Goal: Information Seeking & Learning: Learn about a topic

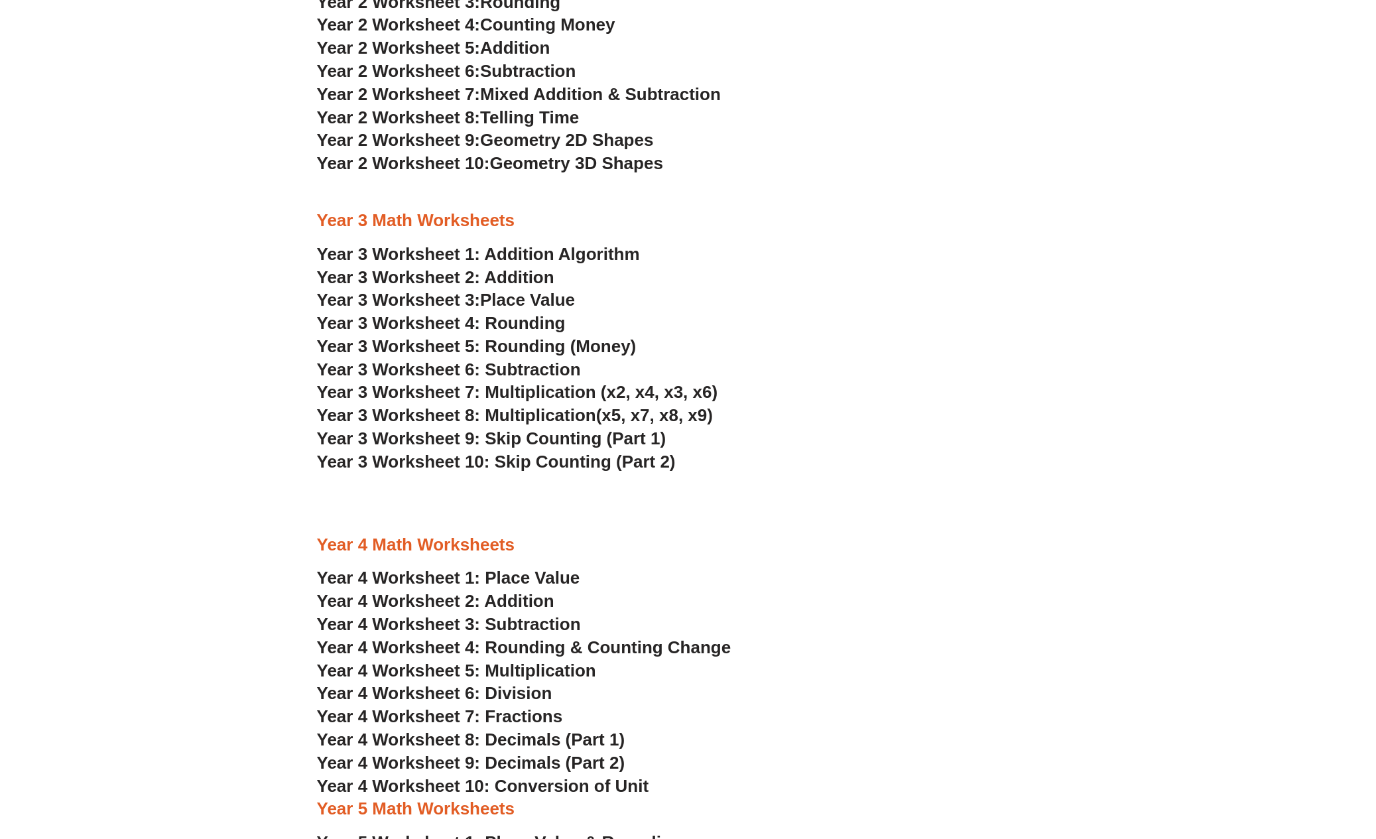
scroll to position [1644, 0]
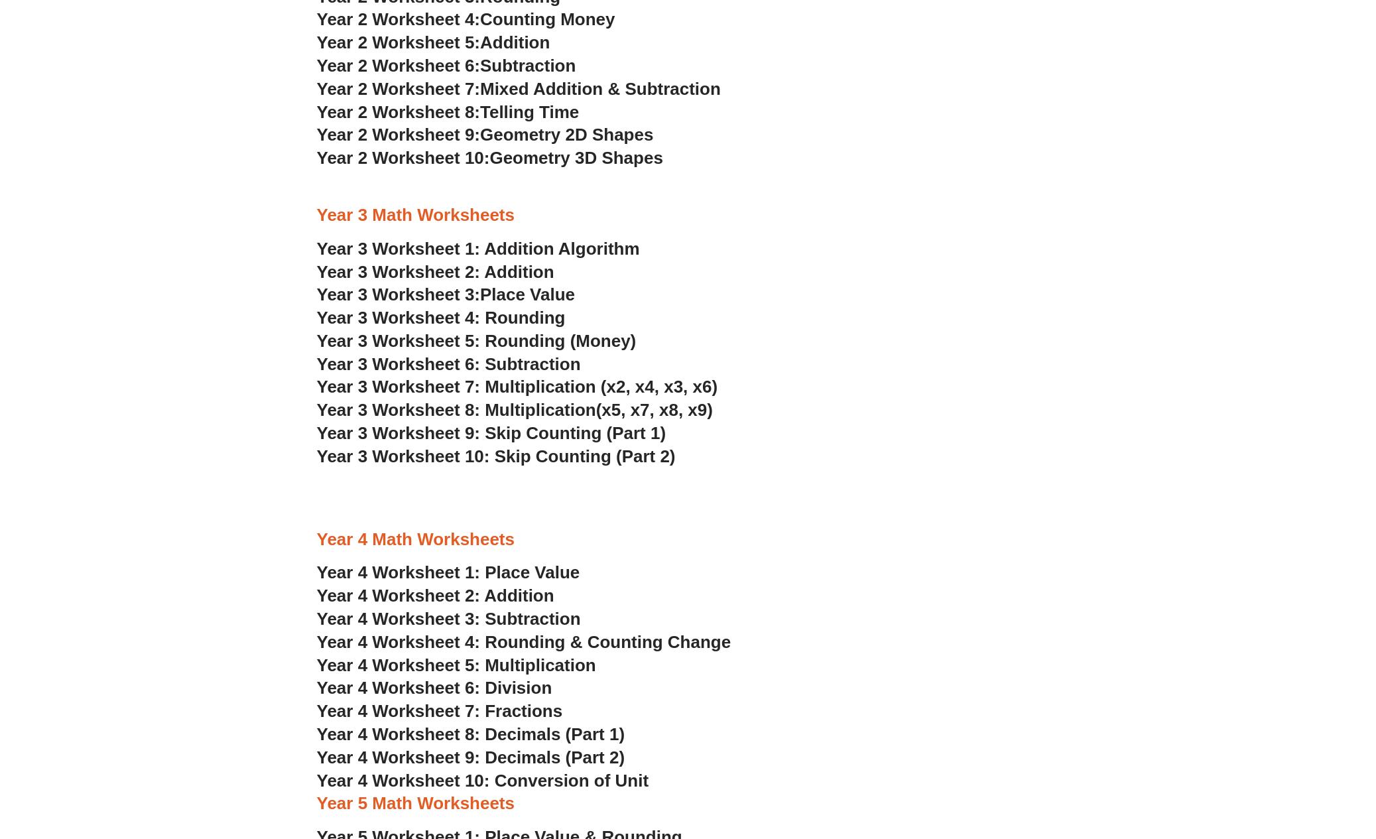
click at [581, 239] on link "Year 3 Worksheet 1: Addition Algorithm" at bounding box center [478, 249] width 323 height 20
click at [558, 285] on span "Place Value" at bounding box center [527, 295] width 95 height 20
click at [537, 423] on span "Year 3 Worksheet 9: Skip Counting (Part 1)" at bounding box center [492, 433] width 350 height 20
click at [484, 308] on span "Year 3 Worksheet 4: Rounding" at bounding box center [441, 318] width 249 height 20
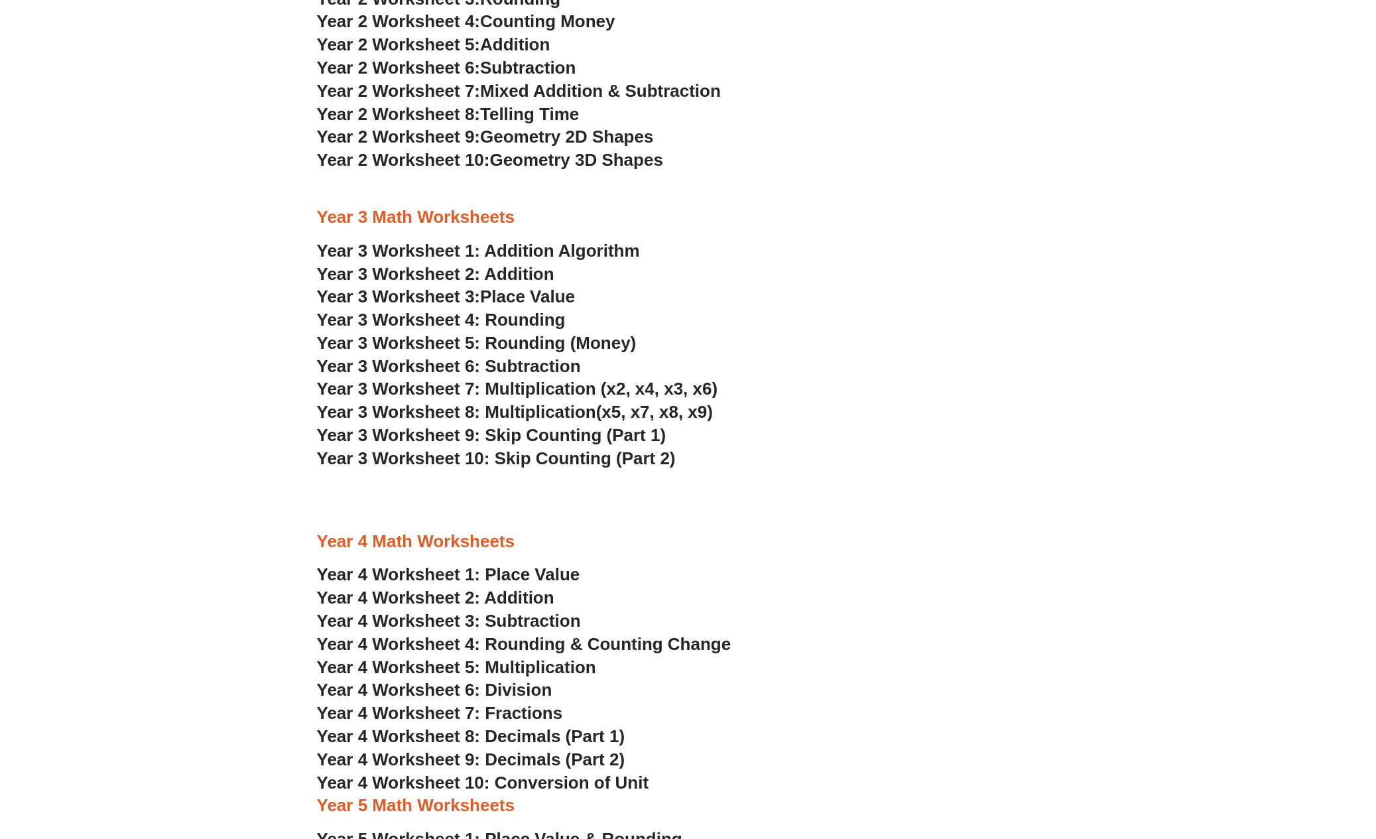
scroll to position [1640, 0]
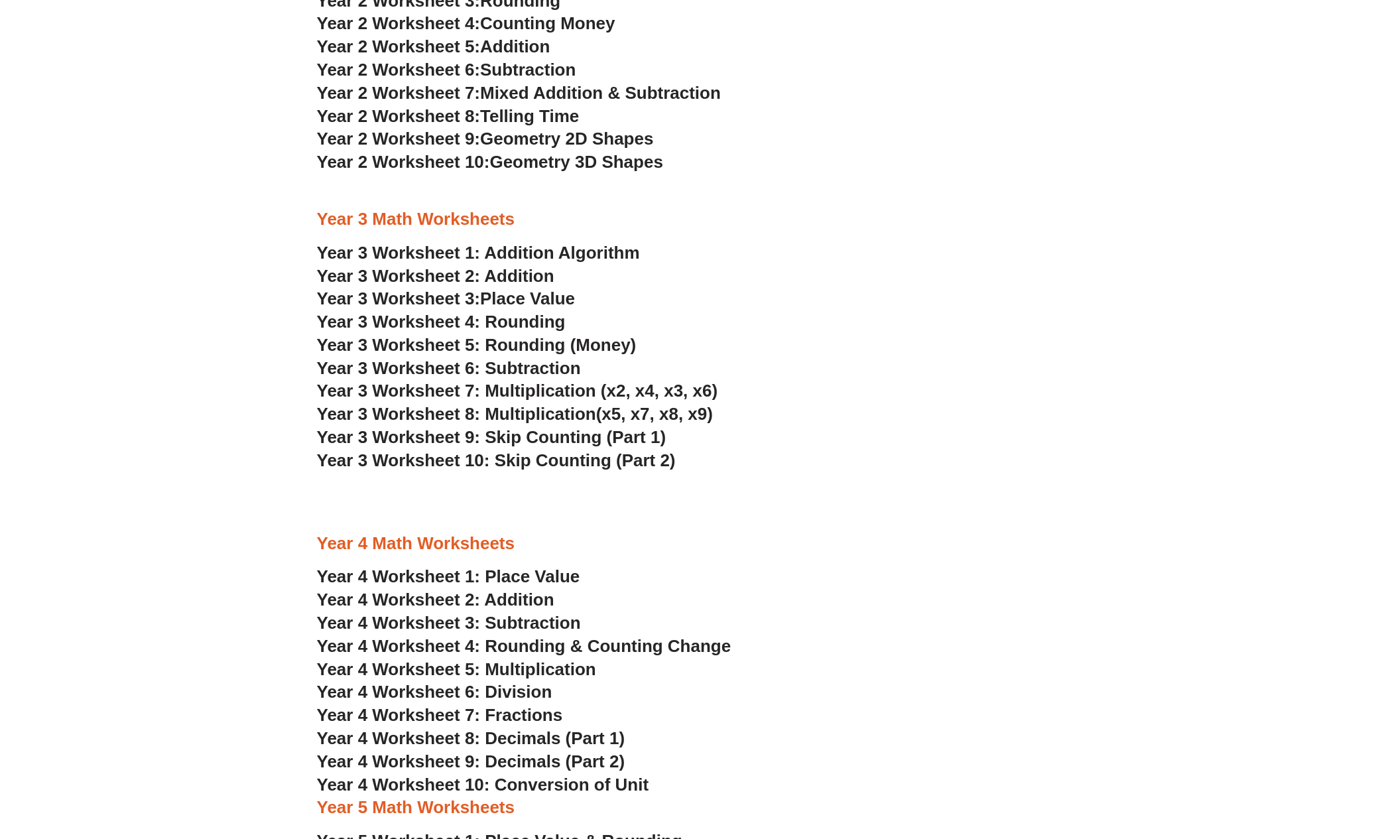
click at [432, 705] on span "Year 4 Worksheet 7: Fractions" at bounding box center [440, 715] width 246 height 20
click at [513, 728] on span "Year 4 Worksheet 8: Decimals (Part 1)" at bounding box center [471, 738] width 308 height 20
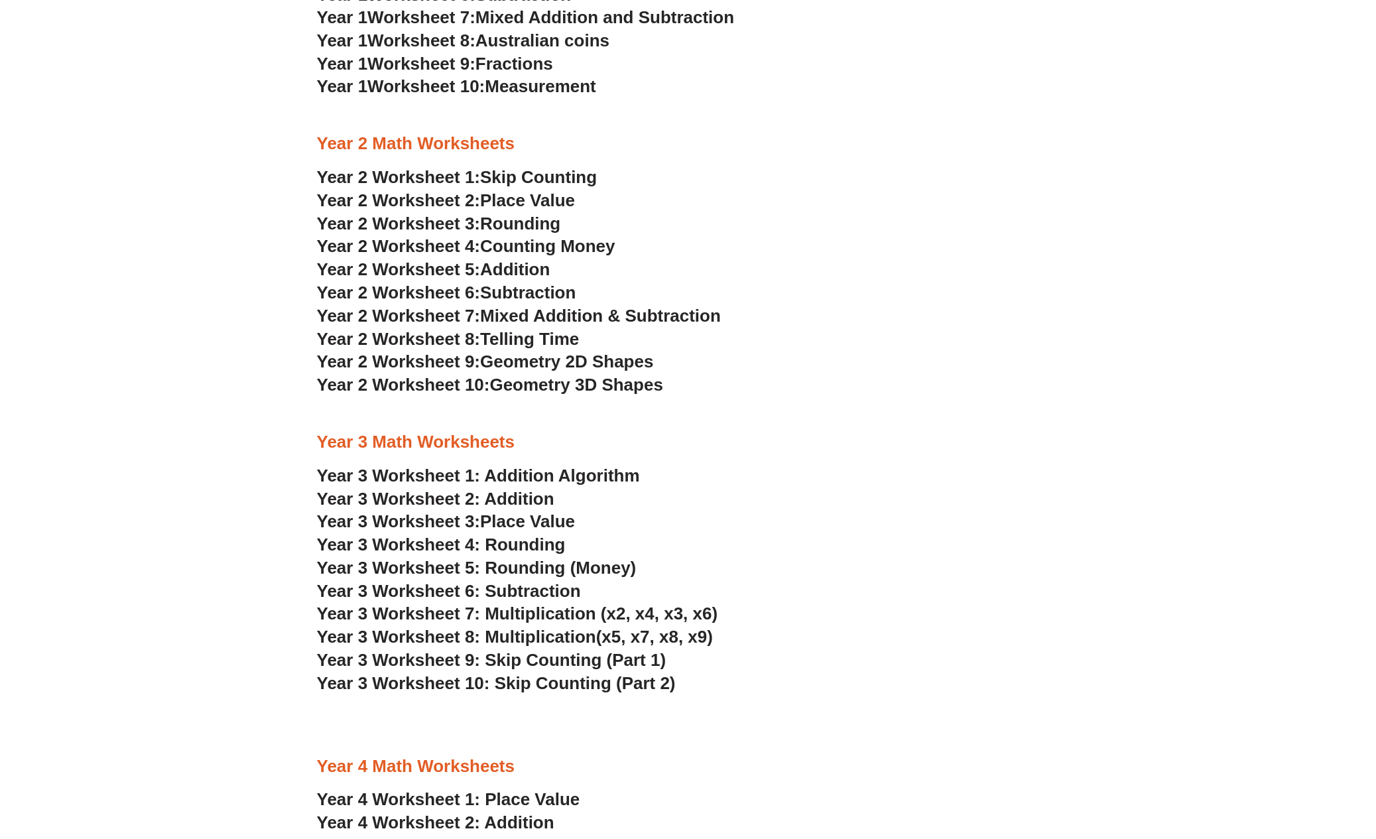
scroll to position [1407, 0]
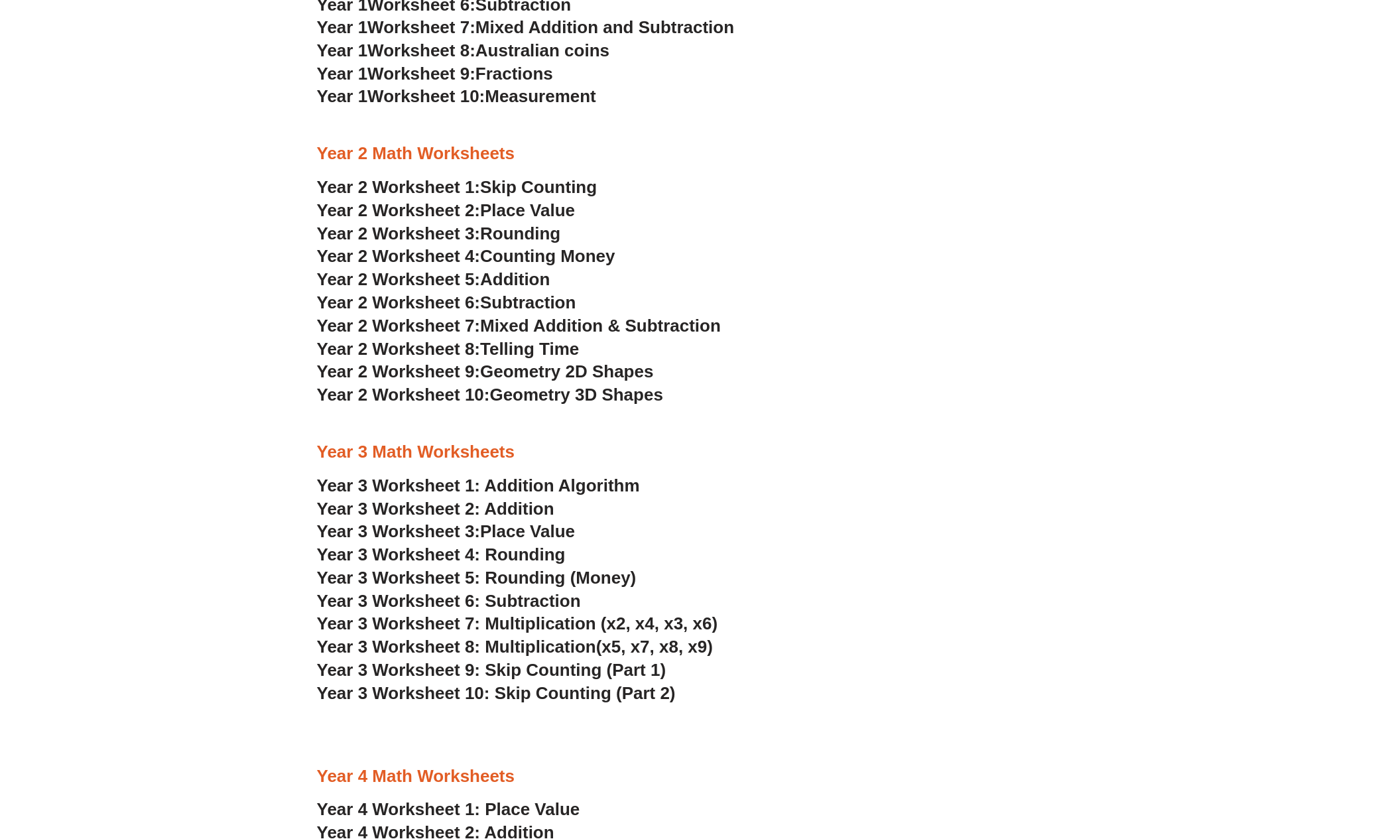
click at [467, 361] on span "Year 2 Worksheet 9:" at bounding box center [399, 371] width 164 height 20
click at [441, 385] on span "Year 2 Worksheet 10:" at bounding box center [403, 395] width 173 height 20
click at [444, 339] on span "Year 2 Worksheet 8:" at bounding box center [399, 349] width 164 height 20
click at [434, 476] on link "Year 3 Worksheet 1: Addition Algorithm" at bounding box center [478, 486] width 323 height 20
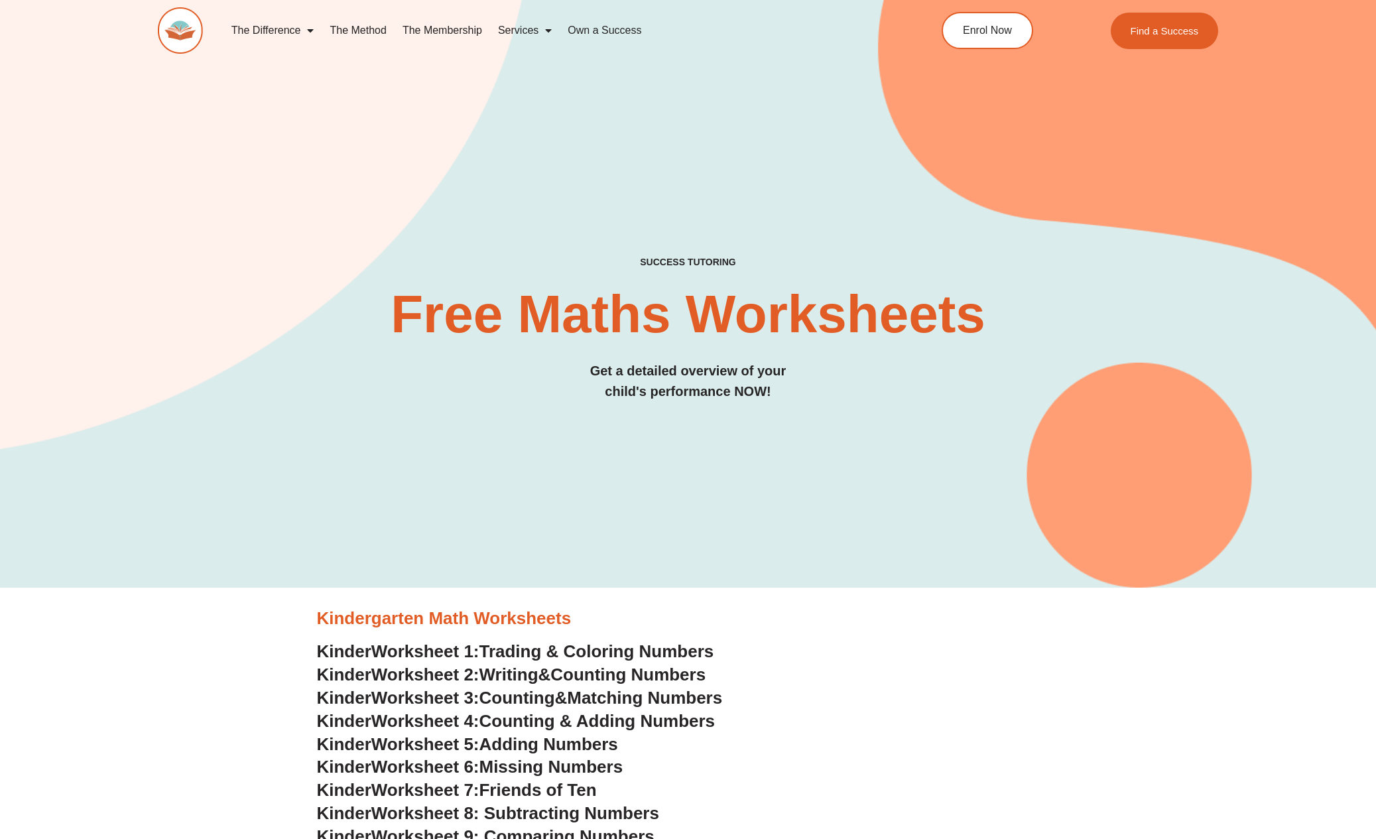
scroll to position [0, 0]
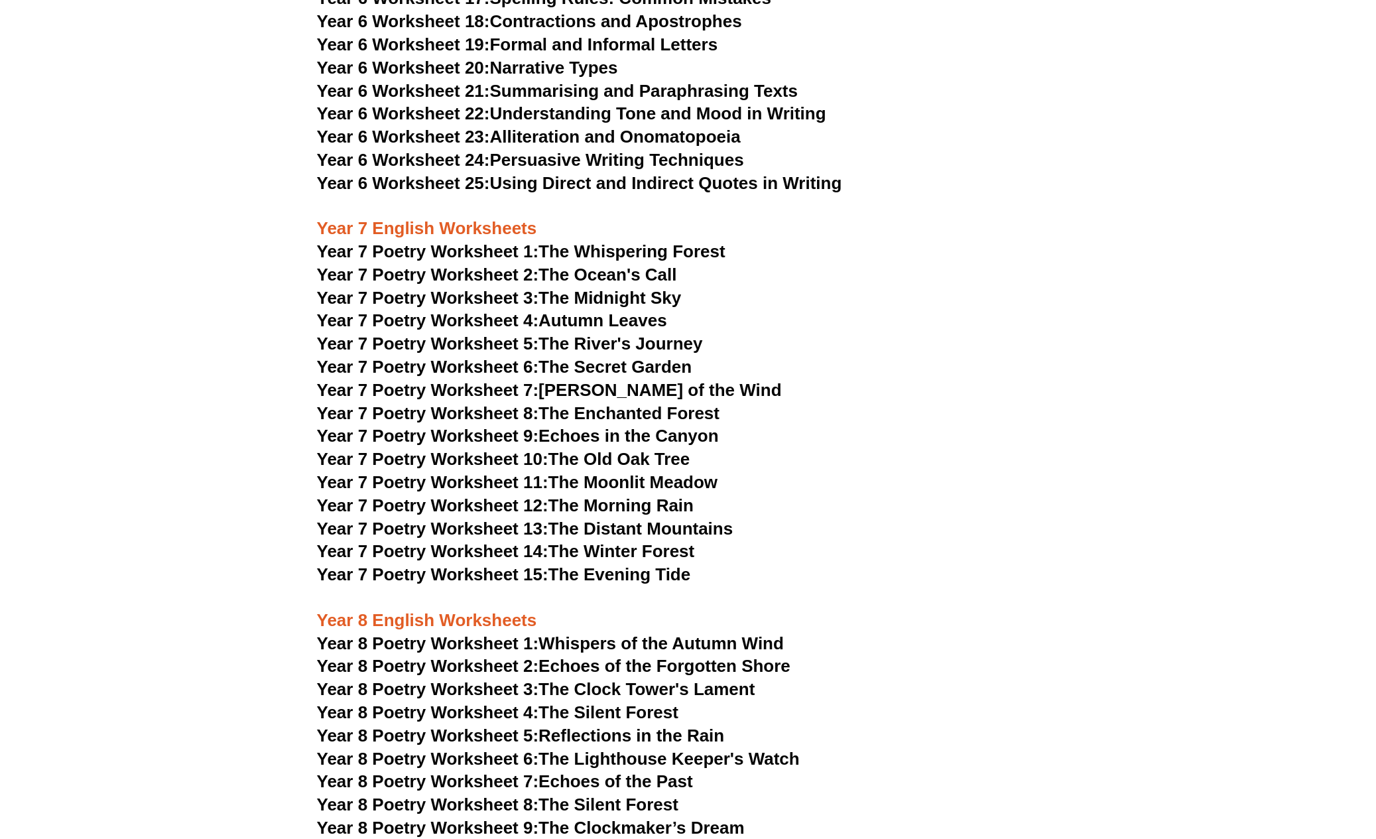
scroll to position [7585, 0]
